Goal: Information Seeking & Learning: Learn about a topic

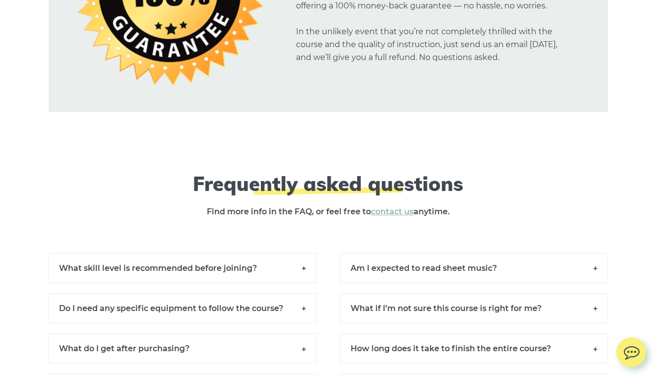
scroll to position [7032, 0]
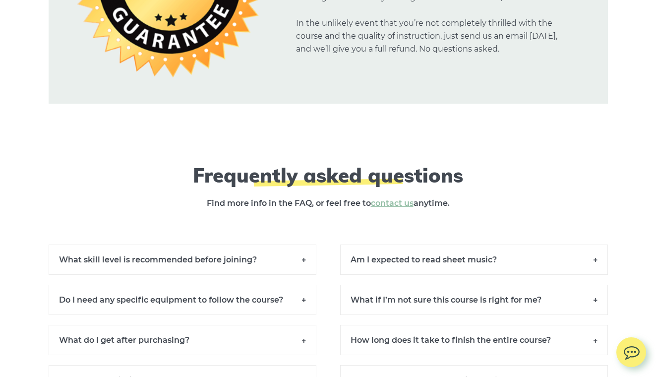
click at [306, 260] on h6 "What skill level is recommended before joining?" at bounding box center [183, 260] width 268 height 30
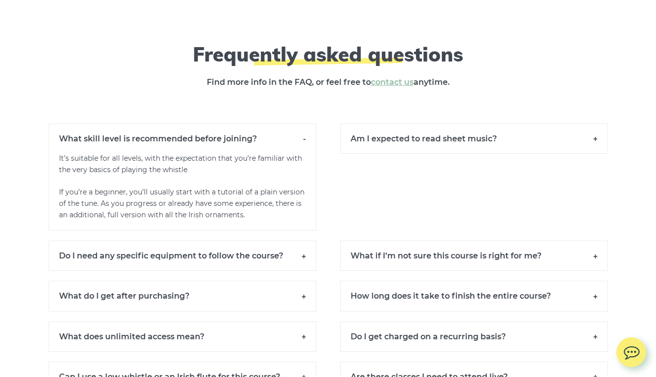
scroll to position [7153, 0]
click at [304, 255] on h6 "Do I need any specific equipment to follow the course?" at bounding box center [183, 255] width 268 height 30
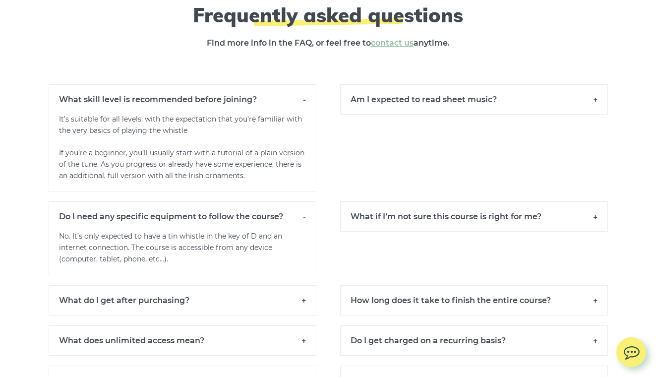
scroll to position [7192, 0]
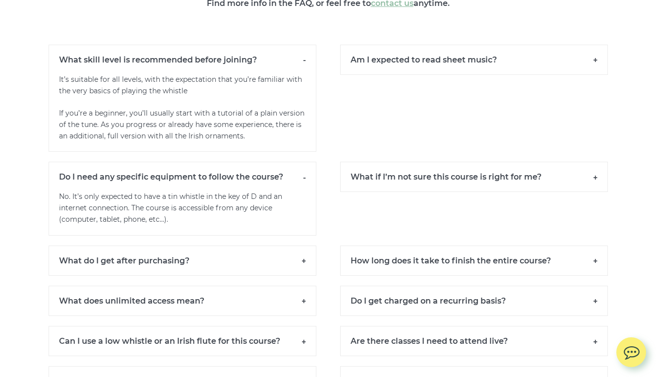
click at [304, 255] on h6 "What do I get after purchasing?" at bounding box center [183, 260] width 268 height 30
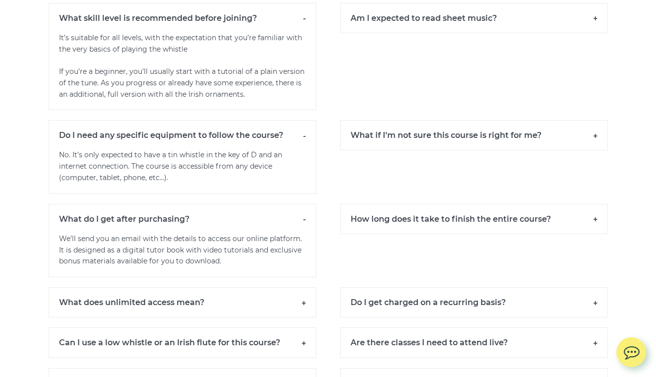
scroll to position [7288, 0]
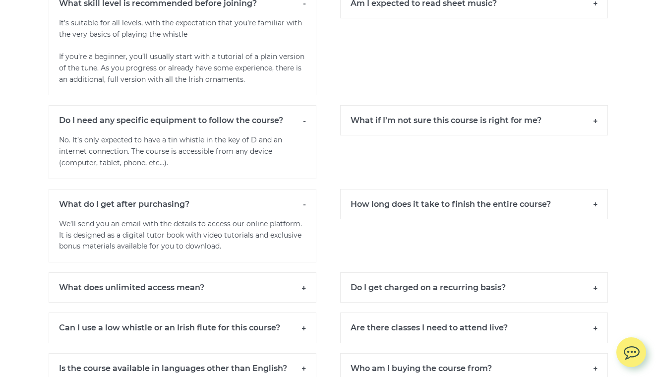
click at [307, 284] on h6 "What does unlimited access mean?" at bounding box center [183, 287] width 268 height 30
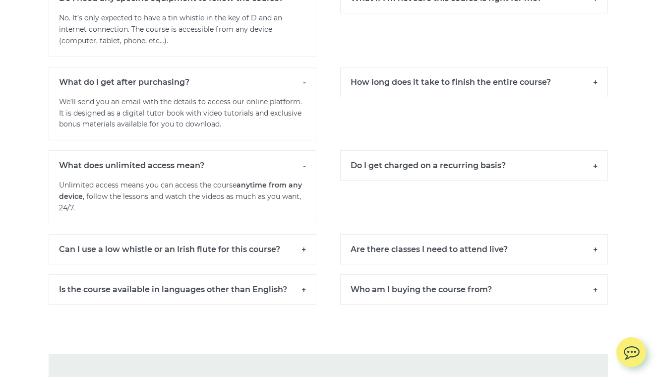
scroll to position [7412, 0]
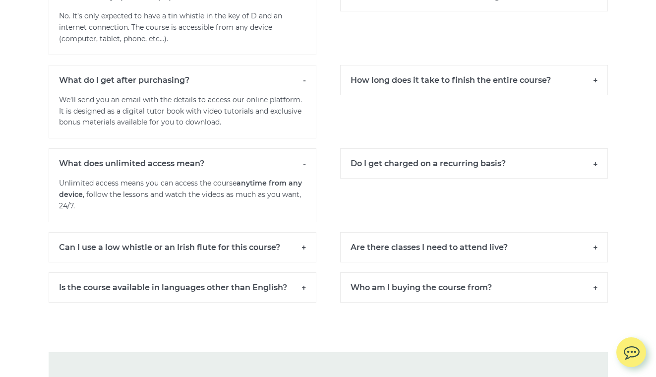
click at [305, 247] on h6 "Can I use a low whistle or an Irish flute for this course?" at bounding box center [183, 247] width 268 height 30
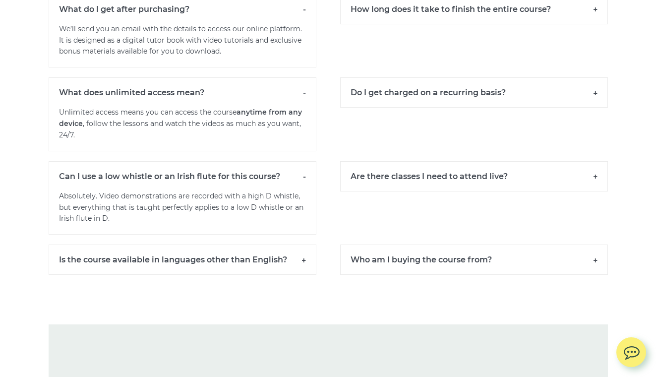
scroll to position [7483, 0]
click at [305, 247] on h6 "Is the course available in languages other than English?" at bounding box center [183, 259] width 268 height 30
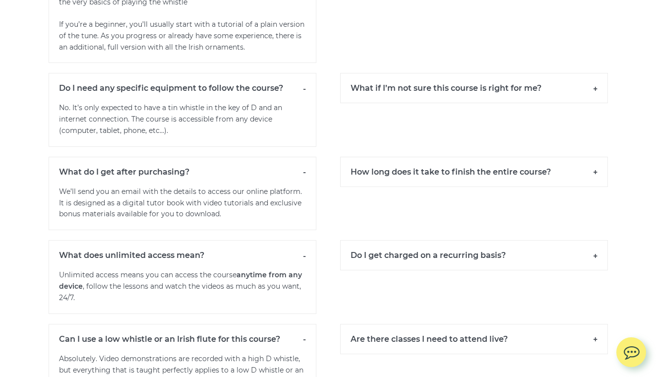
scroll to position [7304, 0]
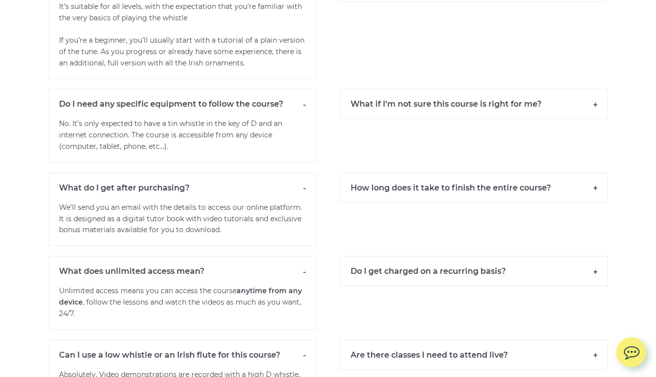
click at [589, 274] on h6 "Do I get charged on a recurring basis?" at bounding box center [474, 271] width 268 height 30
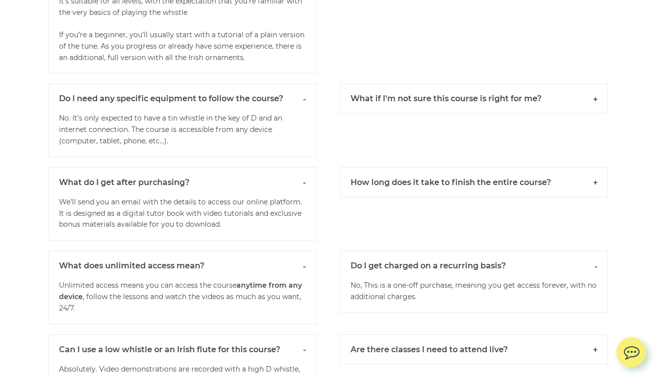
scroll to position [7311, 0]
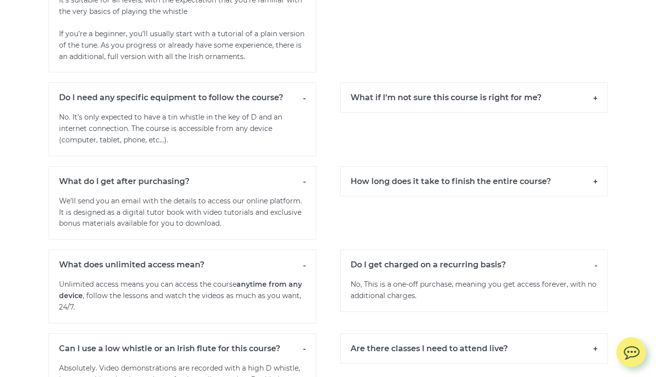
click at [598, 176] on h6 "How long does it take to finish the entire course?" at bounding box center [474, 181] width 268 height 30
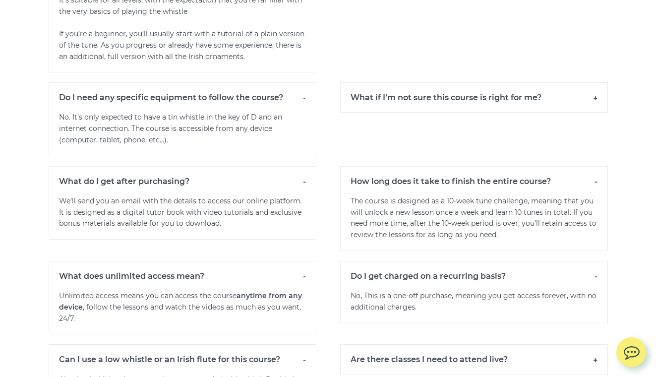
click at [598, 95] on h6 "What if I’m not sure this course is right for me?" at bounding box center [474, 97] width 268 height 30
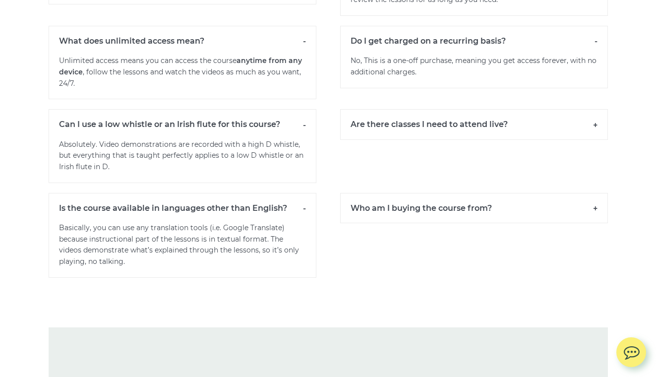
scroll to position [7547, 0]
click at [592, 120] on h6 "Are there classes I need to attend live?" at bounding box center [474, 123] width 268 height 30
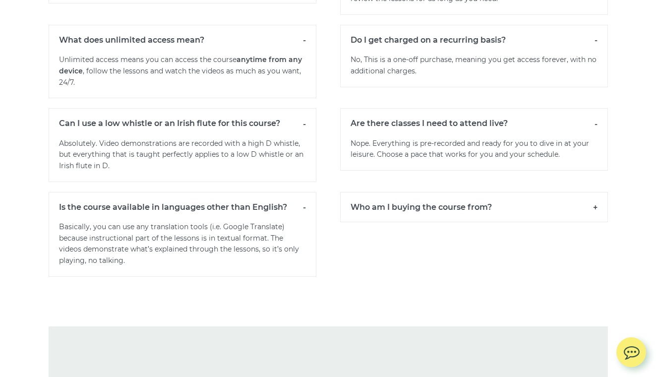
click at [593, 198] on h6 "Who am I buying the course from?" at bounding box center [474, 207] width 268 height 30
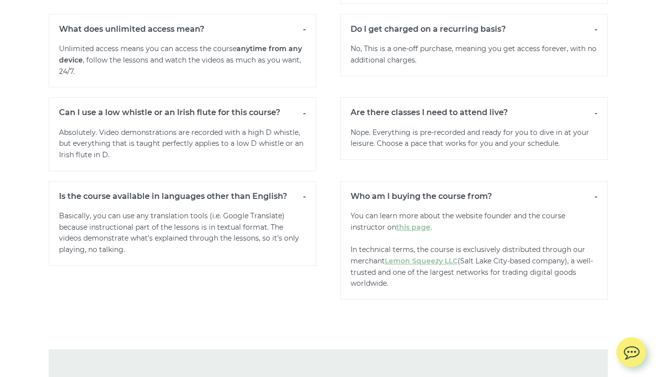
scroll to position [7559, 0]
click at [414, 222] on link "this page" at bounding box center [413, 226] width 34 height 9
